Goal: Task Accomplishment & Management: Use online tool/utility

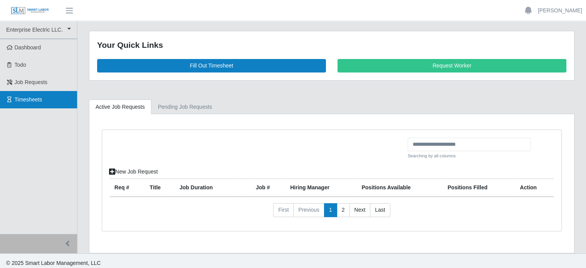
click at [32, 101] on span "Timesheets" at bounding box center [29, 99] width 28 height 6
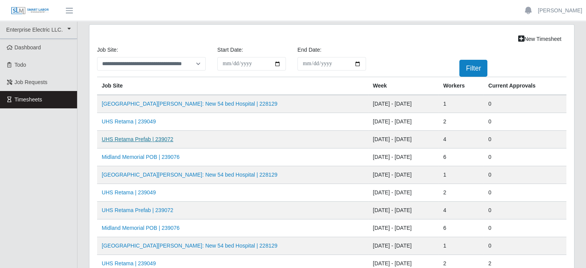
click at [139, 138] on link "UHS Retama Prefab | 239072" at bounding box center [138, 139] width 72 height 6
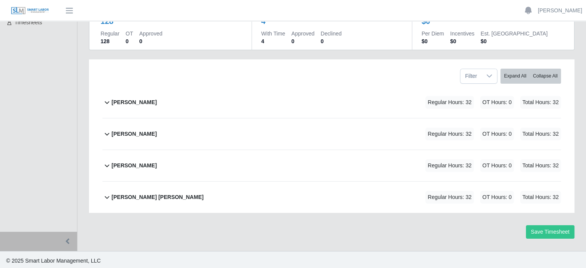
click at [154, 101] on b "David Balmaceda Rios" at bounding box center [134, 102] width 45 height 8
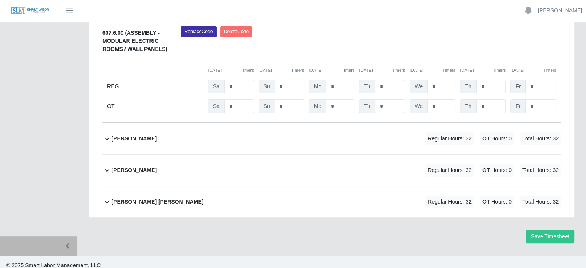
scroll to position [206, 0]
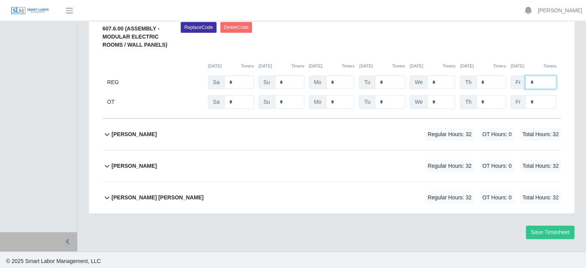
drag, startPoint x: 533, startPoint y: 81, endPoint x: 521, endPoint y: 83, distance: 11.3
click at [526, 81] on input "*" at bounding box center [540, 81] width 31 height 13
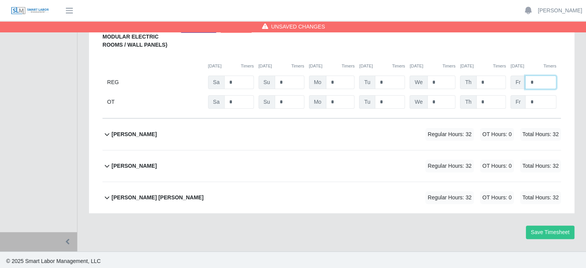
type input "*"
click at [129, 133] on b "Joseph Sanchez" at bounding box center [134, 134] width 45 height 8
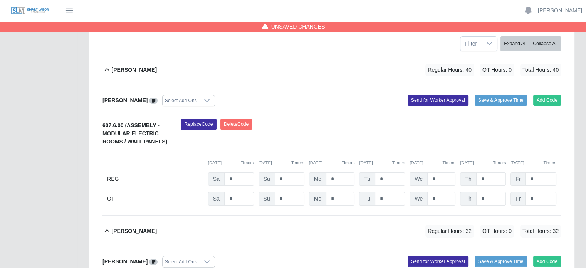
scroll to position [104, 0]
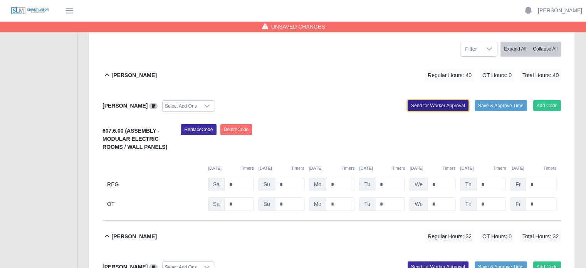
click at [428, 107] on button "Send for Worker Approval" at bounding box center [437, 105] width 61 height 11
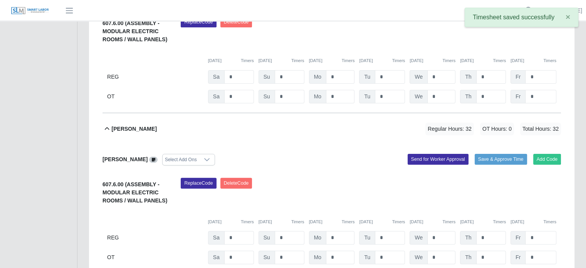
scroll to position [220, 0]
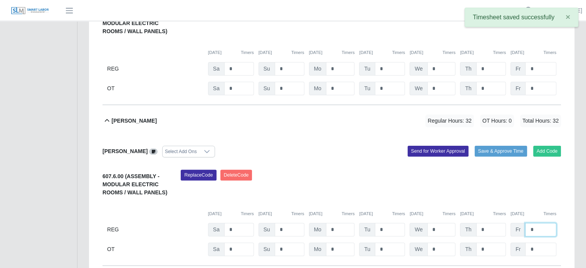
drag, startPoint x: 536, startPoint y: 227, endPoint x: 517, endPoint y: 229, distance: 19.0
click at [520, 75] on div "Fr *" at bounding box center [533, 68] width 46 height 13
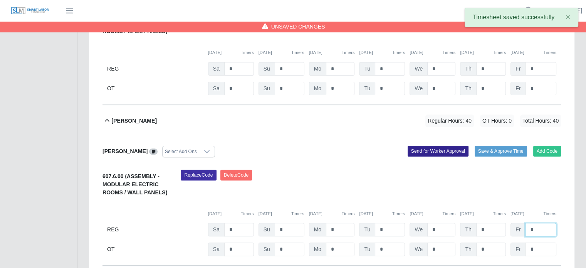
type input "*"
click at [444, 151] on button "Send for Worker Approval" at bounding box center [437, 151] width 61 height 11
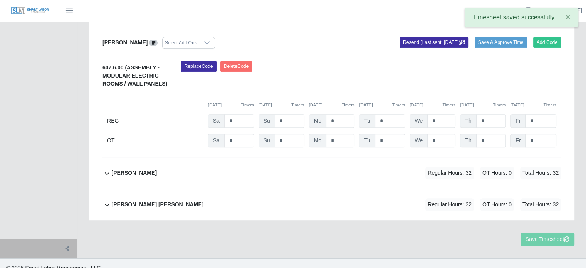
scroll to position [335, 0]
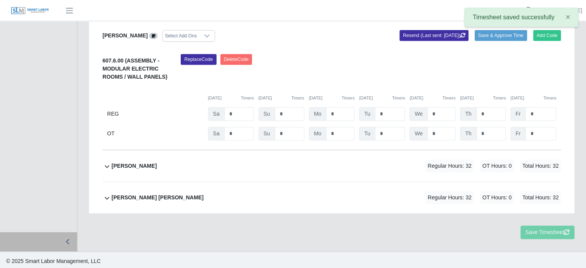
click at [153, 163] on b "Pablo Hernandez" at bounding box center [134, 166] width 45 height 8
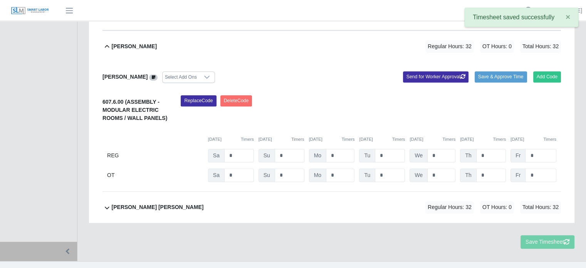
scroll to position [464, 0]
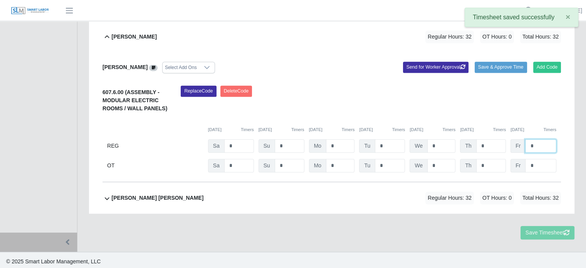
drag, startPoint x: 534, startPoint y: 144, endPoint x: 523, endPoint y: 145, distance: 11.2
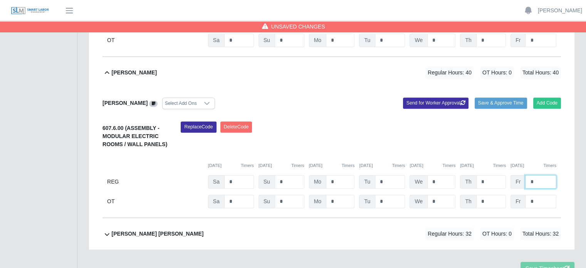
scroll to position [387, 0]
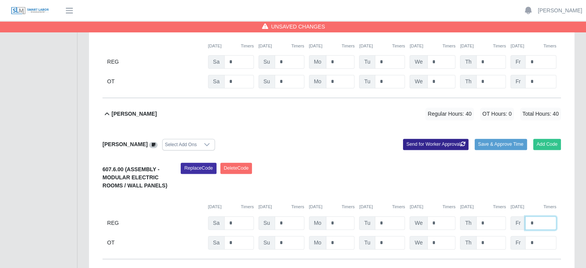
type input "*"
click at [444, 145] on button "Send for Worker Approval" at bounding box center [435, 144] width 65 height 11
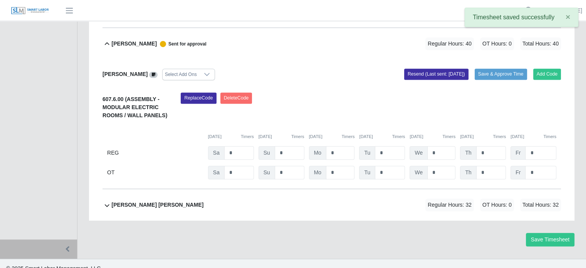
scroll to position [466, 0]
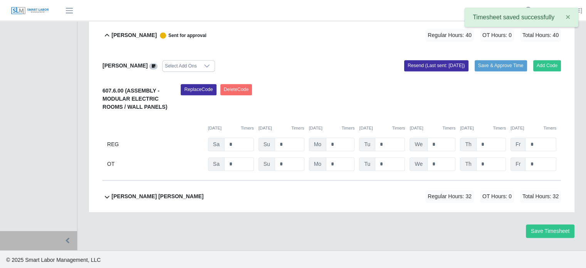
click at [173, 193] on b "Victor Francisco Garcias Perez" at bounding box center [158, 196] width 92 height 8
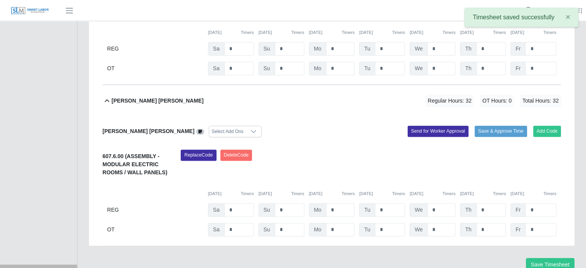
scroll to position [595, 0]
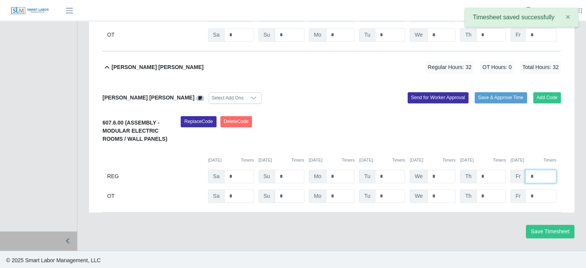
click at [506, 175] on div "REG Sa * Su * Mo * Tu * We * Th * Fr *" at bounding box center [331, 175] width 458 height 13
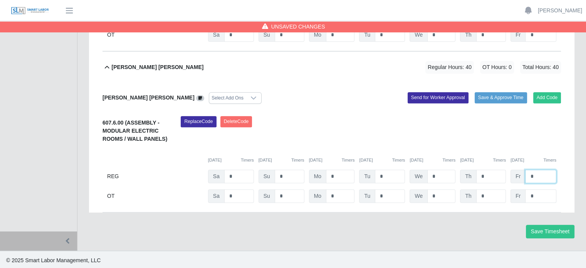
type input "*"
drag, startPoint x: 548, startPoint y: 197, endPoint x: 542, endPoint y: 189, distance: 9.6
click at [454, 99] on button "Send for Worker Approval" at bounding box center [437, 97] width 61 height 11
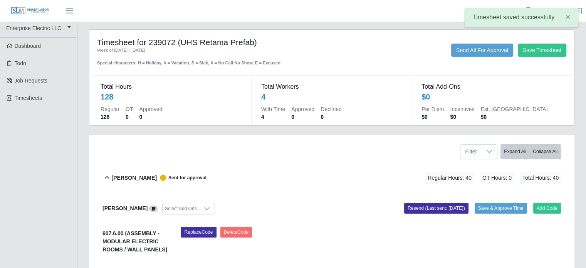
scroll to position [0, 0]
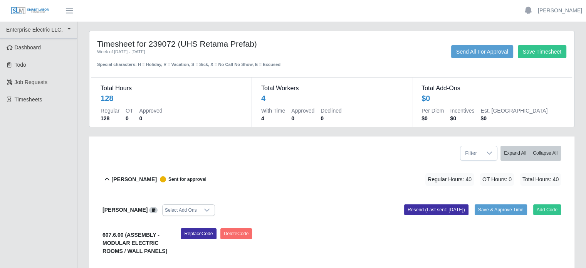
click at [565, 16] on ul "Carmen Rogers Account Settings Logout" at bounding box center [551, 10] width 67 height 13
click at [567, 13] on link "[PERSON_NAME]" at bounding box center [560, 11] width 44 height 8
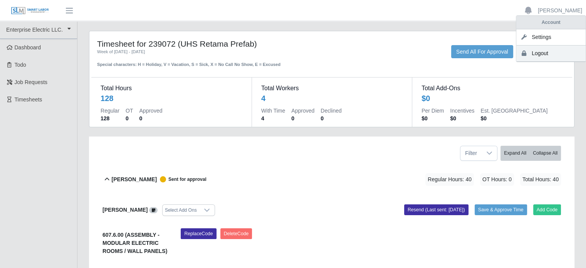
click at [539, 49] on link "Logout" at bounding box center [550, 53] width 69 height 16
